Goal: Information Seeking & Learning: Find specific fact

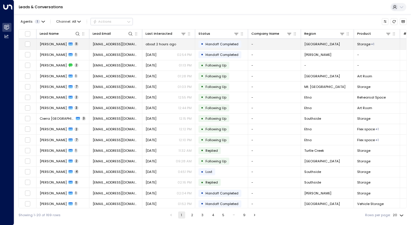
click at [86, 44] on td "[PERSON_NAME] 11" at bounding box center [62, 44] width 53 height 10
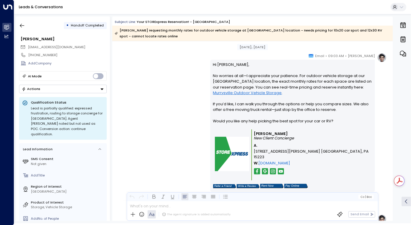
scroll to position [755, 0]
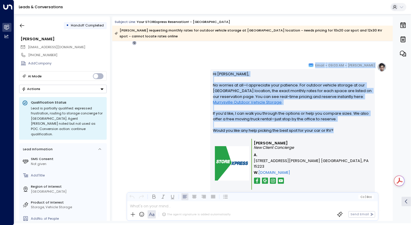
drag, startPoint x: 137, startPoint y: 97, endPoint x: 332, endPoint y: 131, distance: 197.4
copy div "Lorem Ipsum • 12:66 DO • Sitam Co Adip, Elits doe tem incidi utlab etdolor mag …"
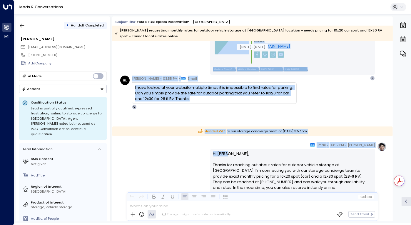
scroll to position [1156, 0]
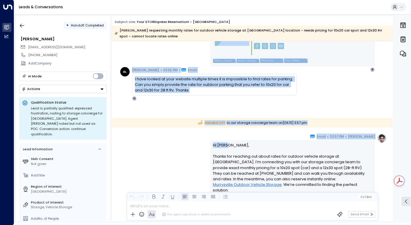
drag, startPoint x: 212, startPoint y: 102, endPoint x: 222, endPoint y: 103, distance: 9.8
copy div "[DATE], [DATE] [PERSON_NAME] • 09:04 AM • Email Hi [PERSON_NAME], Wanted to men…"
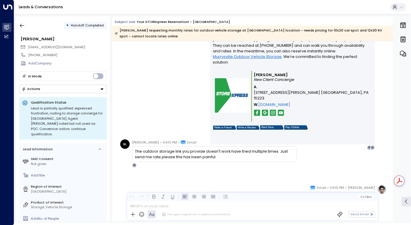
scroll to position [1290, 0]
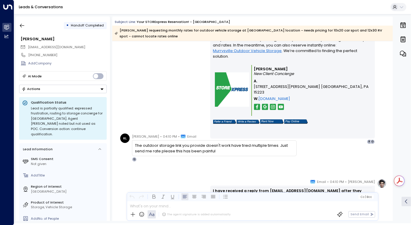
drag, startPoint x: 212, startPoint y: 64, endPoint x: 247, endPoint y: 155, distance: 98.2
click at [247, 155] on div "[DATE], [DATE] Handed Off to our storage concierge team [DATE][DATE] 3:57 pm [P…" at bounding box center [252, 6] width 280 height 2511
copy div "Hi [PERSON_NAME], Thanks for reaching out about rates for outdoor vehicle stora…"
click at [173, 100] on div "[PERSON_NAME] • 03:57 PM • Email Hi [PERSON_NAME], Thanks for reaching out abou…" at bounding box center [252, 72] width 268 height 144
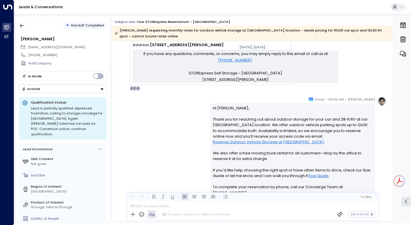
scroll to position [221, 0]
